Goal: Navigation & Orientation: Find specific page/section

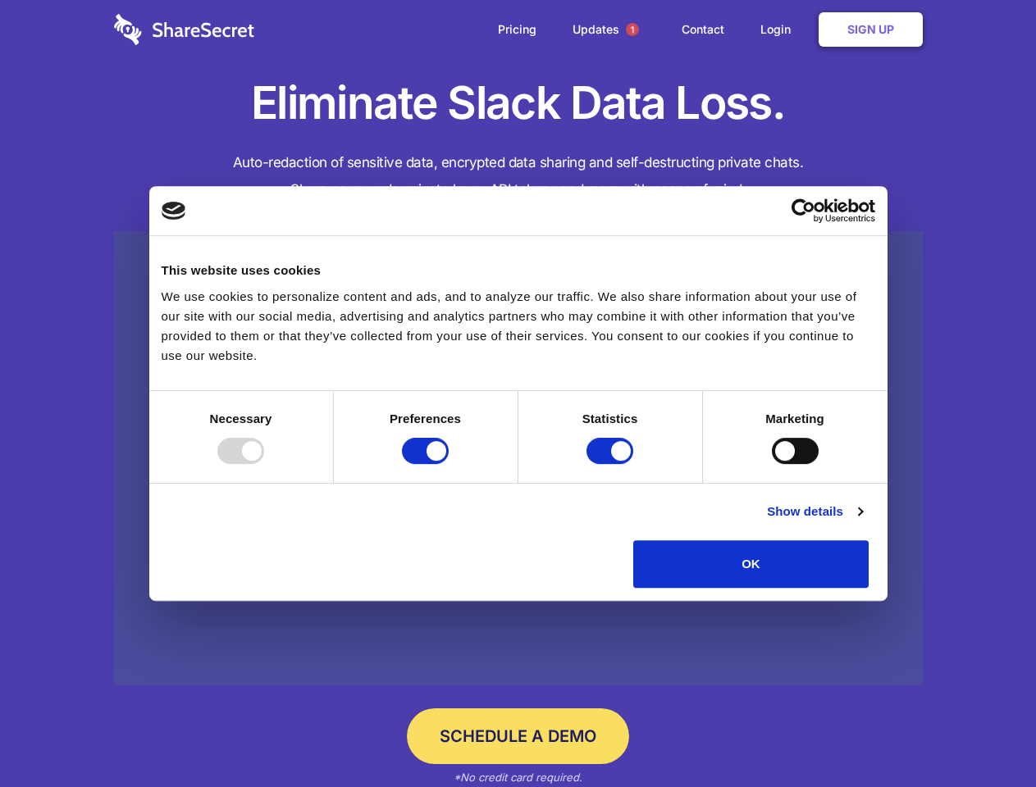
click at [264, 464] on div at bounding box center [240, 451] width 47 height 26
click at [448, 464] on input "Preferences" at bounding box center [425, 451] width 47 height 26
checkbox input "false"
click at [612, 464] on input "Statistics" at bounding box center [609, 451] width 47 height 26
checkbox input "false"
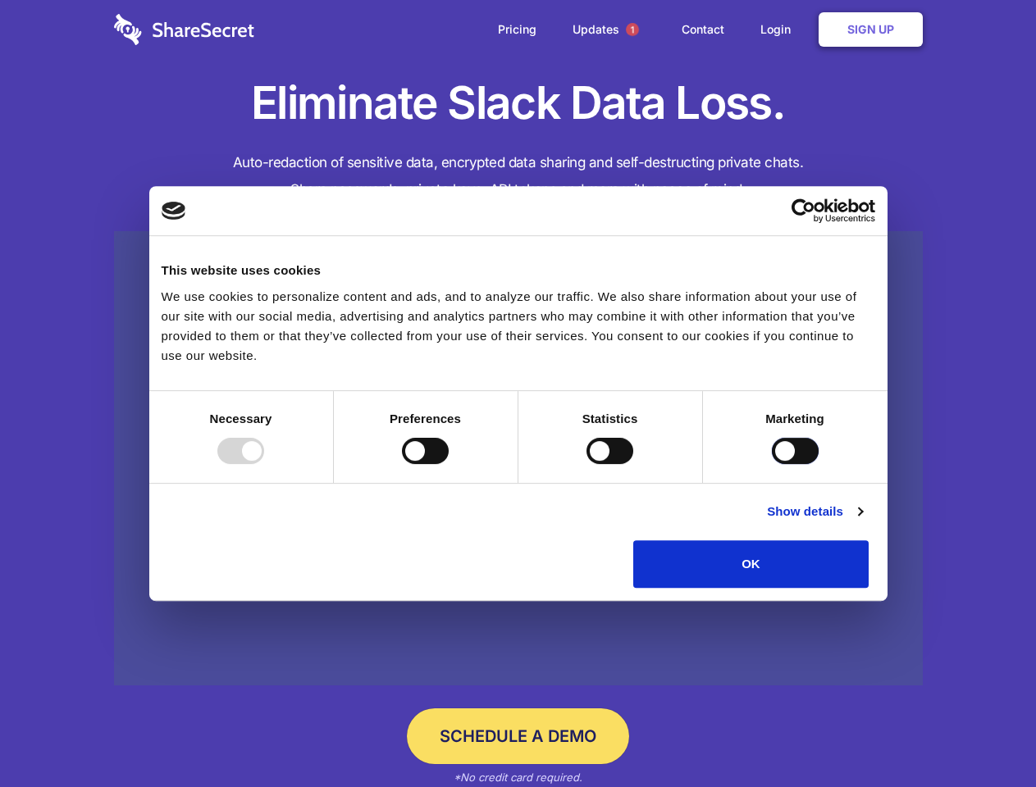
click at [772, 464] on input "Marketing" at bounding box center [795, 451] width 47 height 26
checkbox input "true"
click at [862, 521] on link "Show details" at bounding box center [814, 512] width 95 height 20
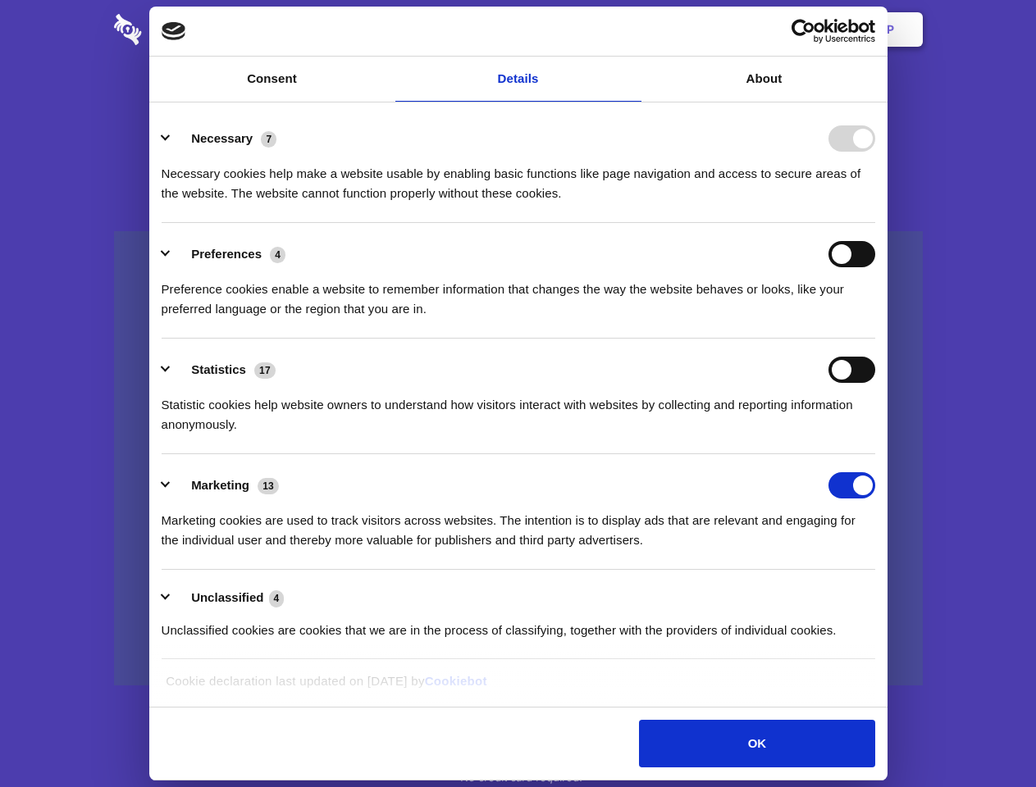
click at [875, 223] on li "Necessary 7 Necessary cookies help make a website usable by enabling basic func…" at bounding box center [518, 165] width 713 height 116
click at [631, 30] on span "1" at bounding box center [632, 29] width 13 height 13
